Goal: Task Accomplishment & Management: Use online tool/utility

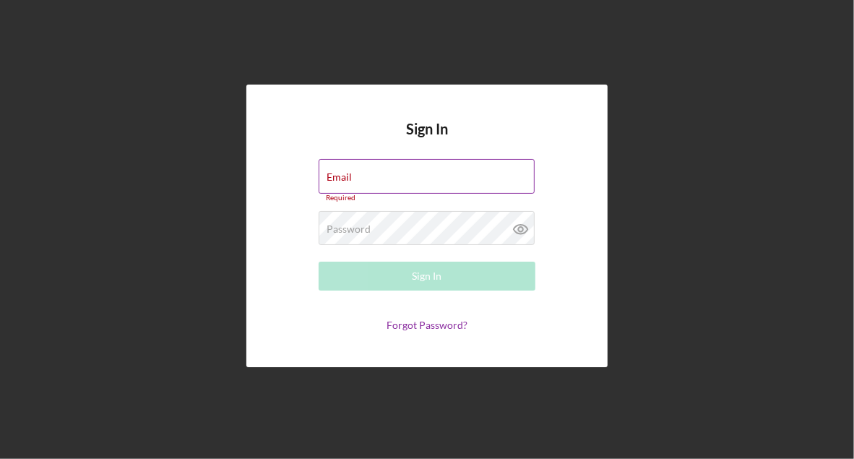
click at [404, 183] on input "Email" at bounding box center [426, 176] width 216 height 35
type input "[EMAIL_ADDRESS][DOMAIN_NAME]"
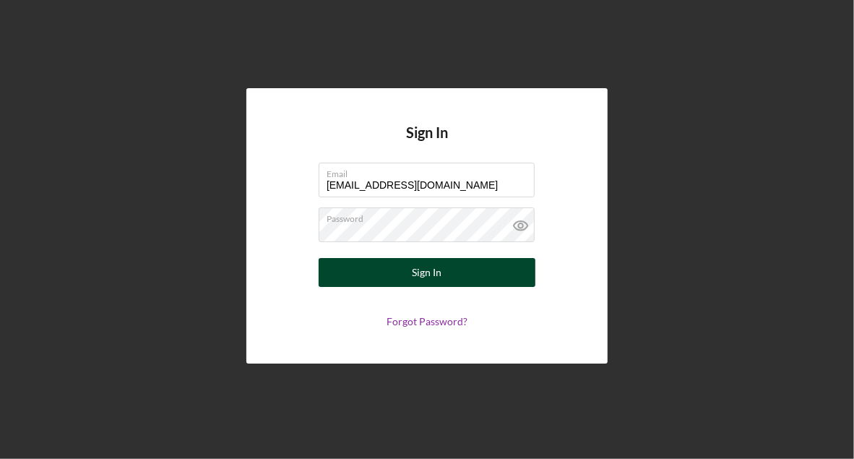
click at [443, 275] on button "Sign In" at bounding box center [426, 272] width 217 height 29
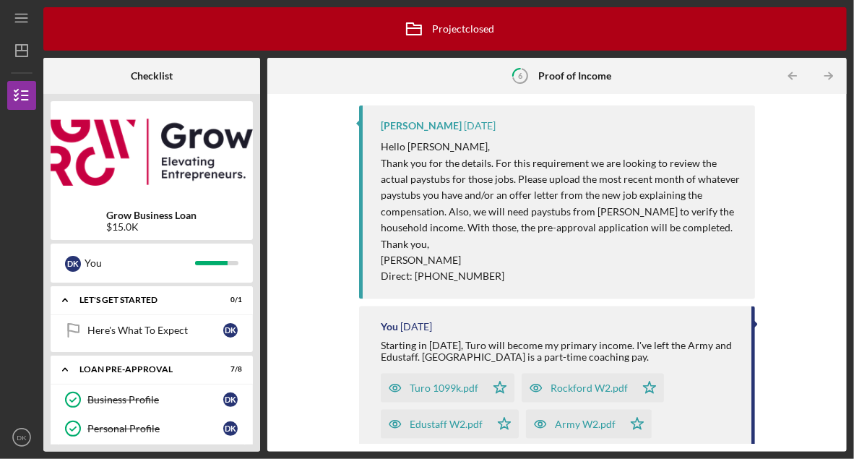
scroll to position [1009, 0]
click at [789, 214] on div "Upload [PERSON_NAME] [DATE] Hello [PERSON_NAME], Thank you for your time [DATE]…" at bounding box center [556, 272] width 565 height 343
